Goal: Transaction & Acquisition: Purchase product/service

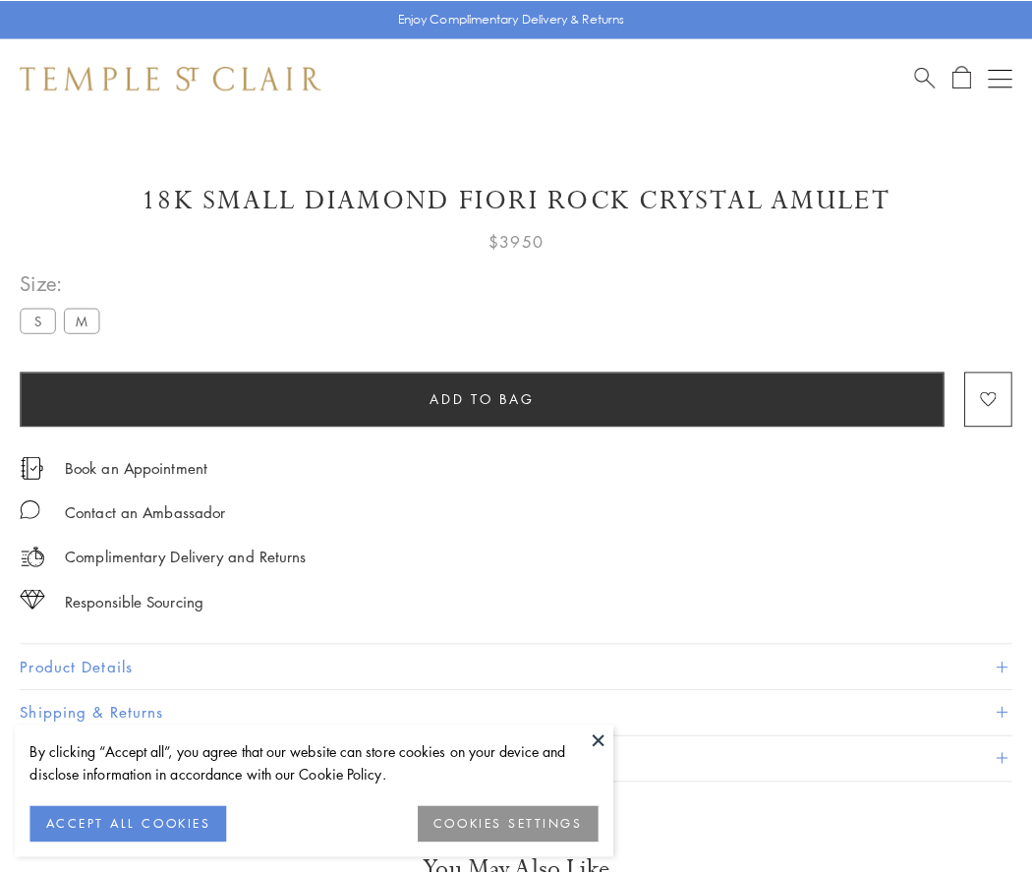
scroll to position [62, 0]
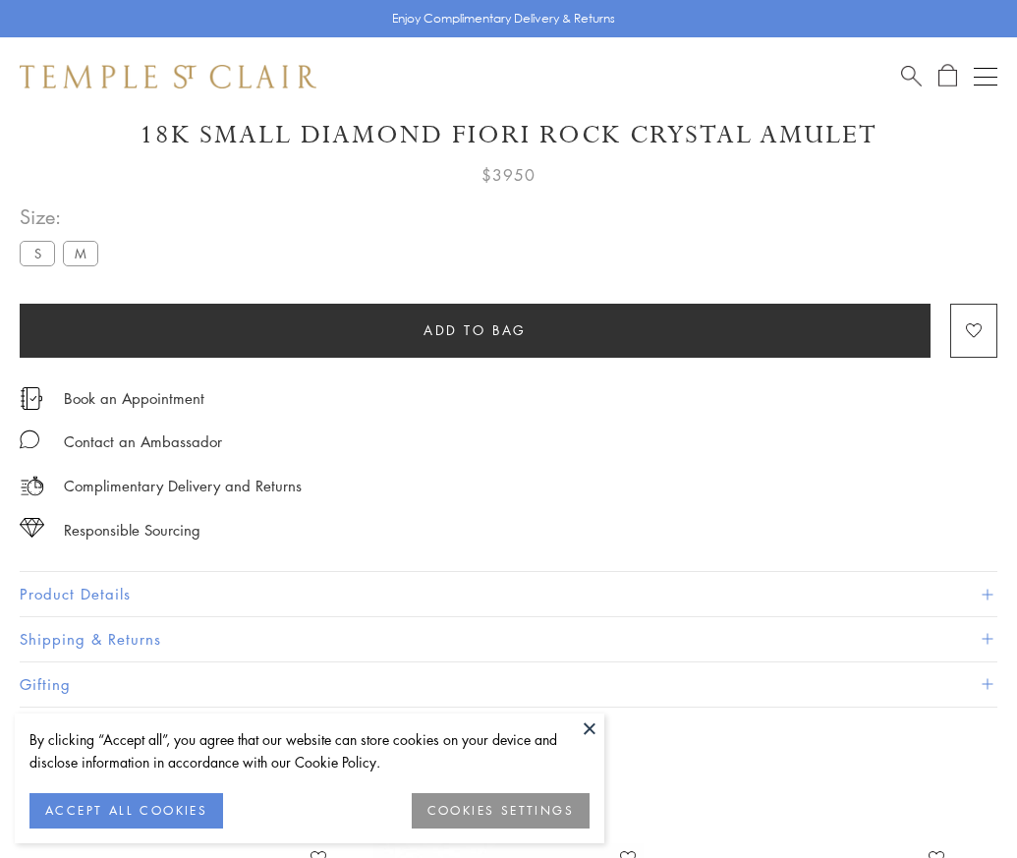
click at [475, 329] on span "Add to bag" at bounding box center [475, 330] width 103 height 22
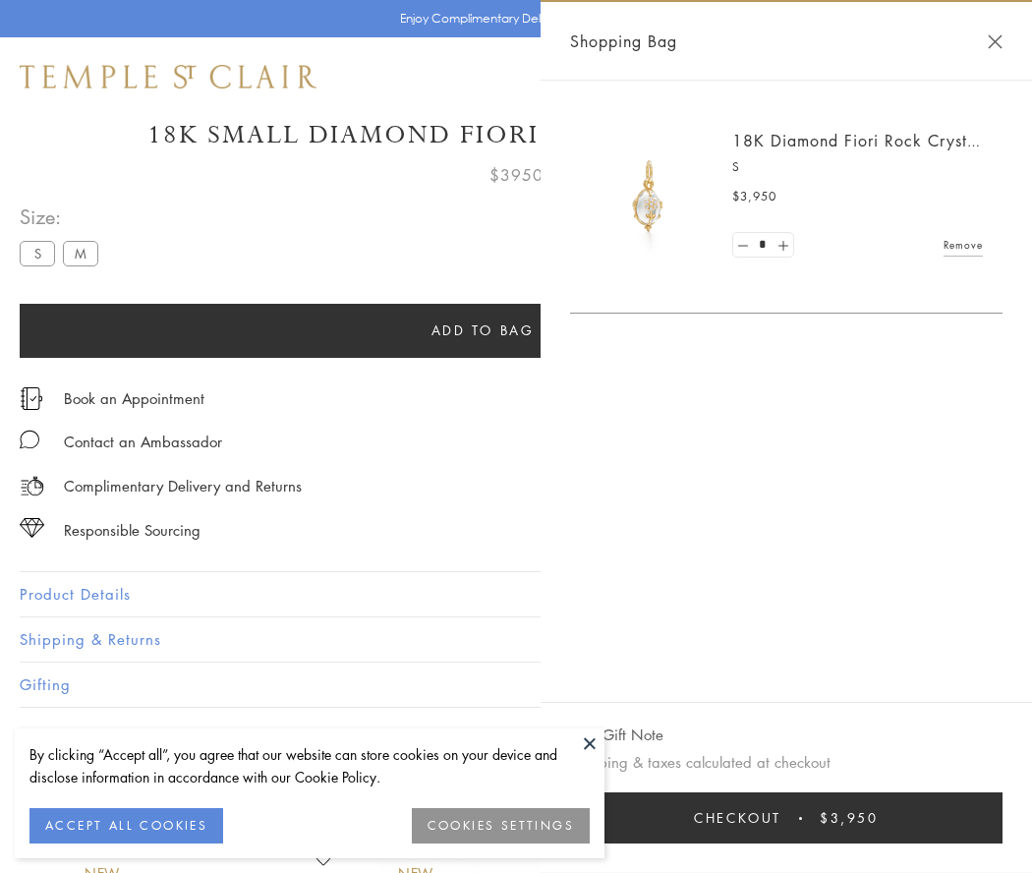
click at [791, 818] on button "Checkout $3,950" at bounding box center [786, 817] width 432 height 51
